Goal: Task Accomplishment & Management: Use online tool/utility

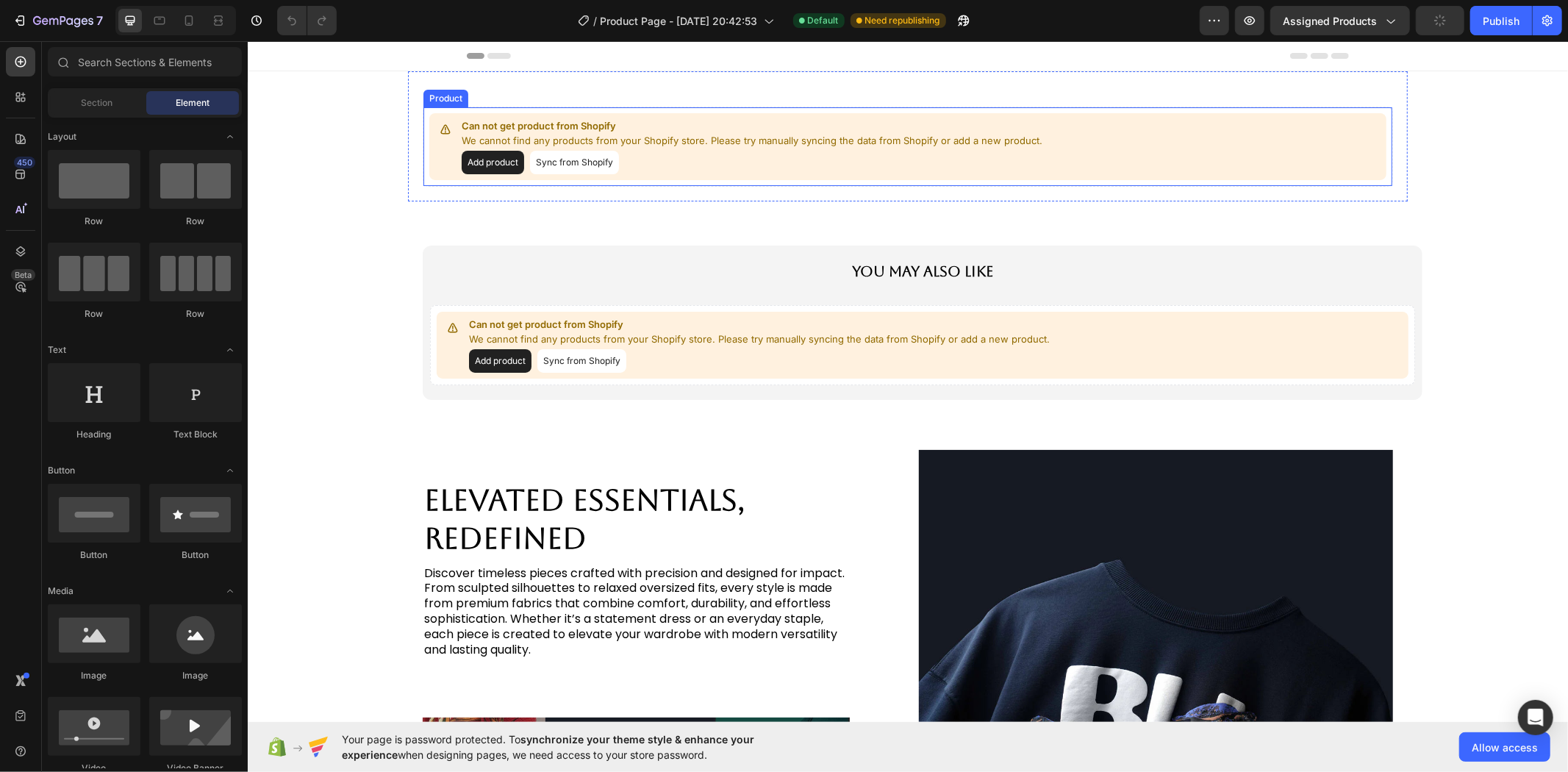
click at [576, 161] on button "Sync from Shopify" at bounding box center [574, 162] width 89 height 24
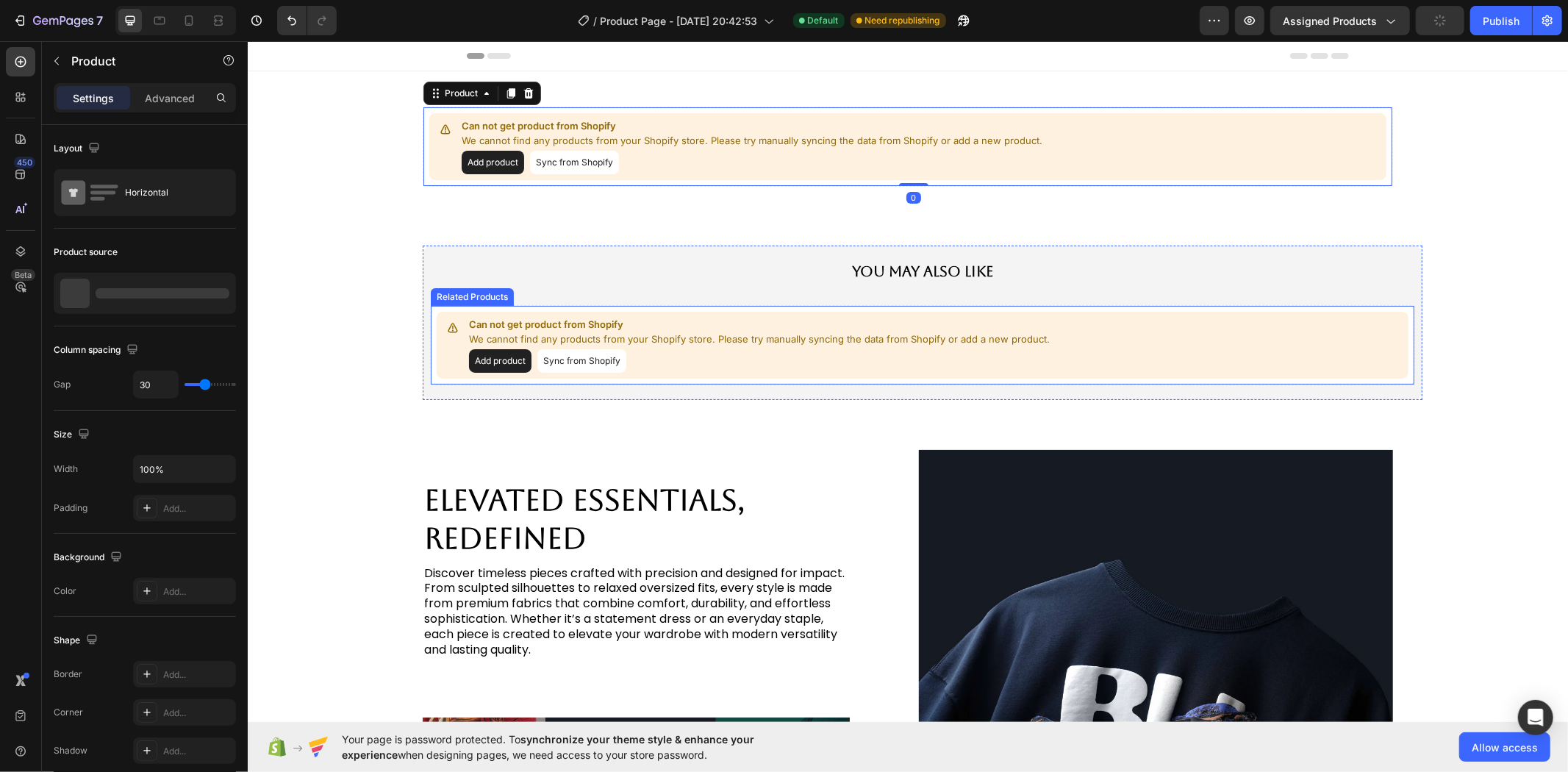
click at [582, 363] on button "Sync from Shopify" at bounding box center [581, 360] width 89 height 24
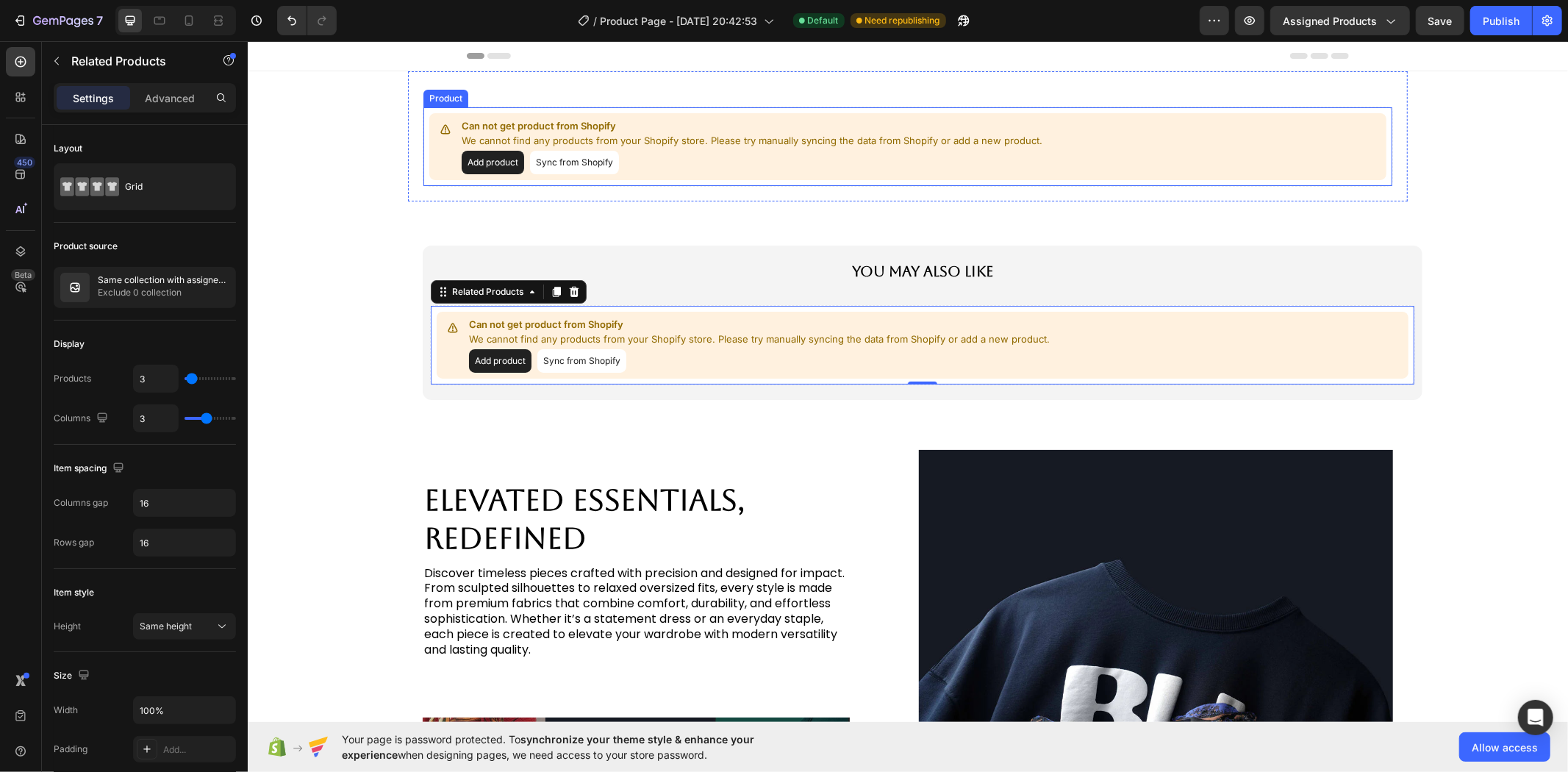
click at [557, 161] on button "Sync from Shopify" at bounding box center [574, 162] width 89 height 24
click at [583, 363] on button "Sync from Shopify" at bounding box center [581, 360] width 89 height 24
click at [582, 363] on button "Sync from Shopify" at bounding box center [581, 360] width 89 height 24
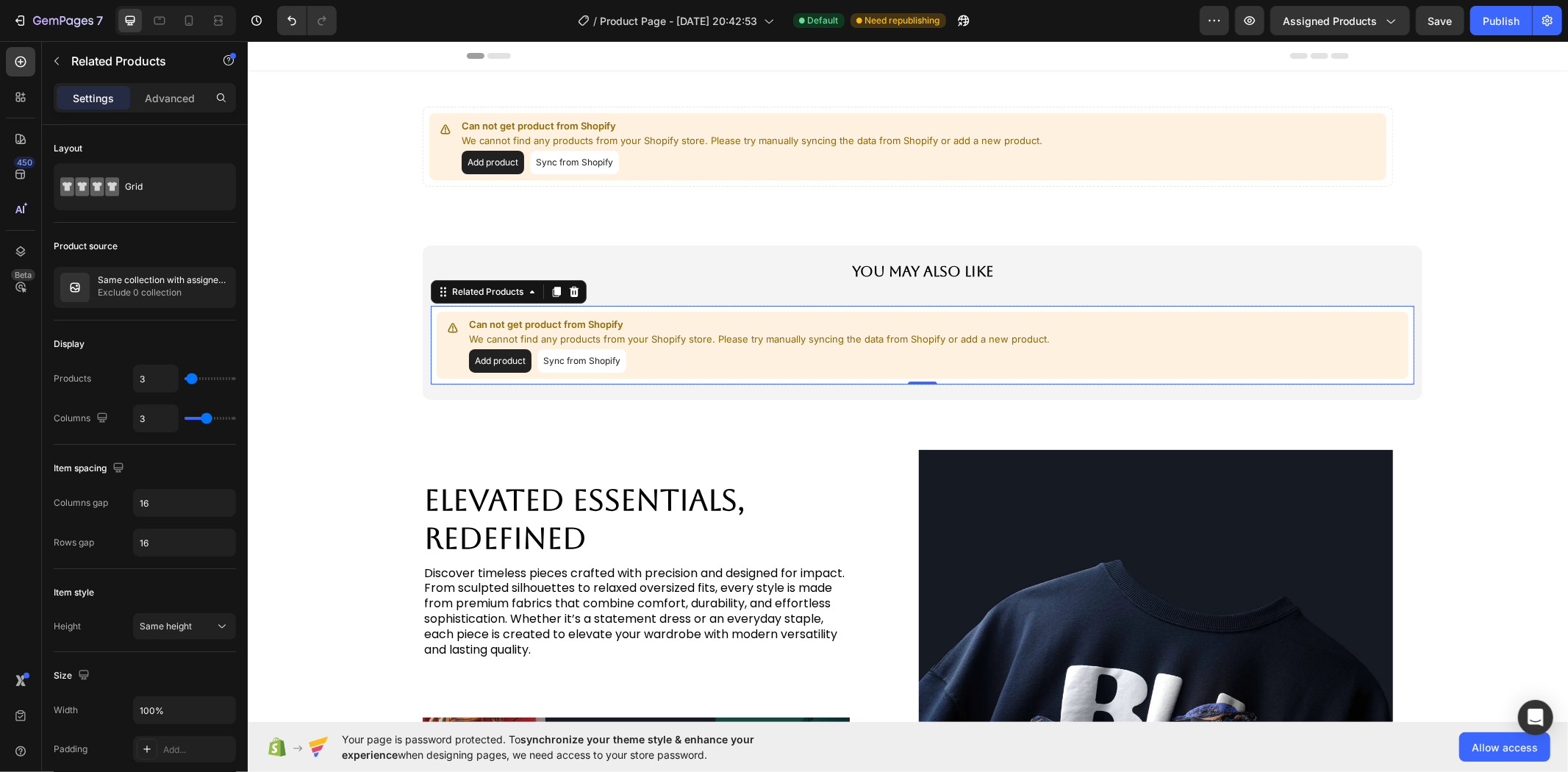
click at [582, 363] on button "Sync from Shopify" at bounding box center [581, 360] width 89 height 24
